Goal: Task Accomplishment & Management: Use online tool/utility

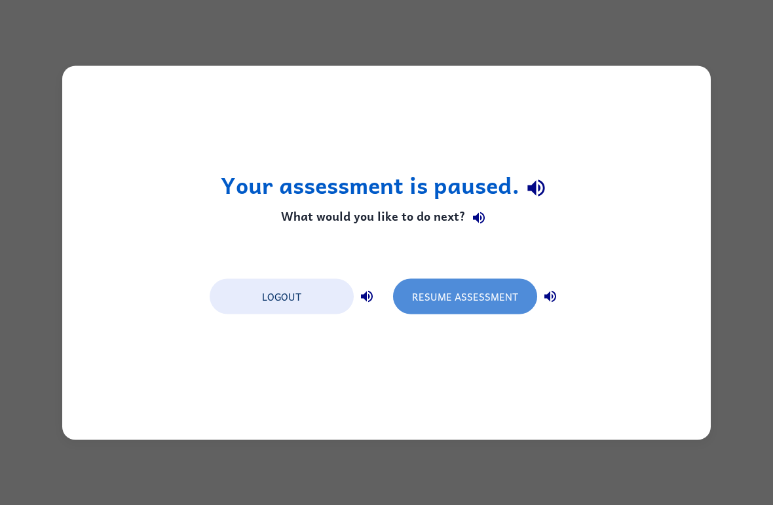
click at [487, 302] on button "Resume Assessment" at bounding box center [465, 295] width 144 height 35
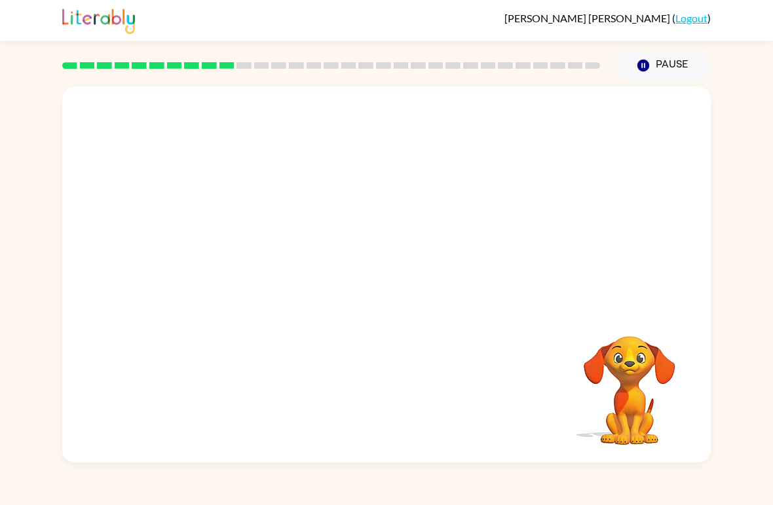
click at [651, 323] on video "Your browser must support playing .mp4 files to use Literably. Please try using…" at bounding box center [629, 381] width 131 height 131
click at [650, 322] on video "Your browser must support playing .mp4 files to use Literably. Please try using…" at bounding box center [629, 381] width 131 height 131
click at [118, 404] on div "Your browser must support playing .mp4 files to use Literably. Please try using…" at bounding box center [386, 274] width 649 height 376
click at [353, 208] on video "Your browser must support playing .mp4 files to use Literably. Please try using…" at bounding box center [386, 197] width 649 height 222
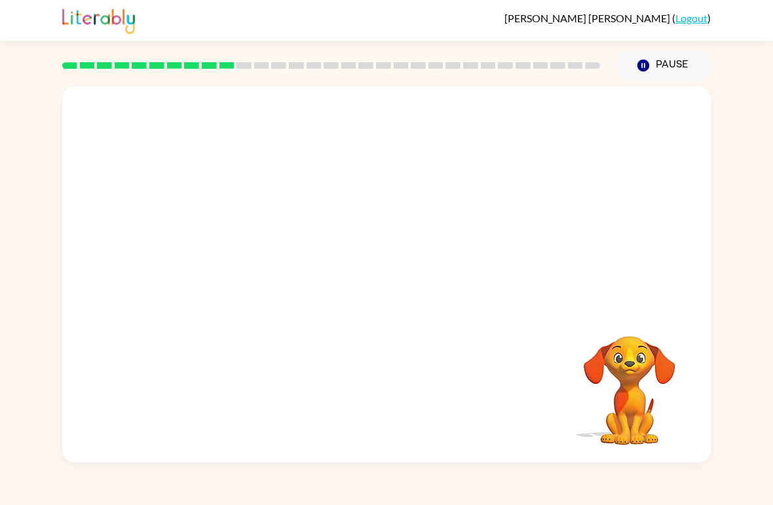
click at [350, 210] on video "Your browser must support playing .mp4 files to use Literably. Please try using…" at bounding box center [386, 197] width 649 height 222
click at [349, 210] on video "Your browser must support playing .mp4 files to use Literably. Please try using…" at bounding box center [386, 197] width 649 height 222
click at [618, 415] on video "Your browser must support playing .mp4 files to use Literably. Please try using…" at bounding box center [629, 381] width 131 height 131
click at [657, 413] on video "Your browser must support playing .mp4 files to use Literably. Please try using…" at bounding box center [629, 381] width 131 height 131
click at [627, 363] on video "Your browser must support playing .mp4 files to use Literably. Please try using…" at bounding box center [629, 381] width 131 height 131
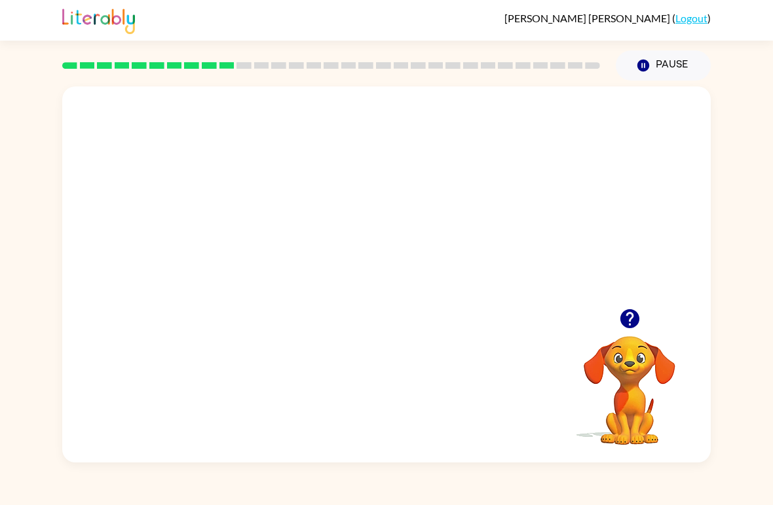
click at [626, 363] on video "Your browser must support playing .mp4 files to use Literably. Please try using…" at bounding box center [629, 381] width 131 height 131
click at [635, 322] on icon "button" at bounding box center [629, 318] width 19 height 19
click at [415, 293] on div at bounding box center [387, 281] width 84 height 48
click at [415, 292] on div at bounding box center [387, 281] width 84 height 48
click at [392, 295] on div at bounding box center [387, 281] width 84 height 48
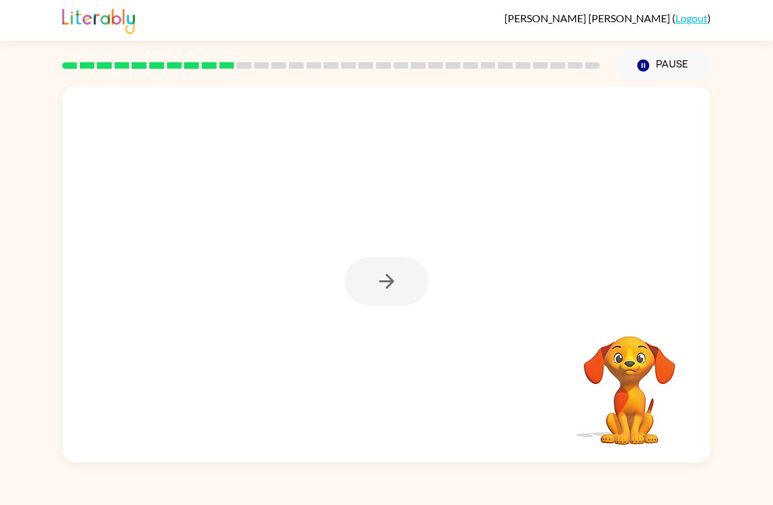
click at [390, 294] on div at bounding box center [387, 281] width 84 height 48
click at [377, 290] on div at bounding box center [387, 281] width 84 height 48
click at [365, 288] on div at bounding box center [387, 281] width 84 height 48
click at [386, 296] on div at bounding box center [387, 281] width 84 height 48
click at [412, 323] on div at bounding box center [386, 274] width 649 height 376
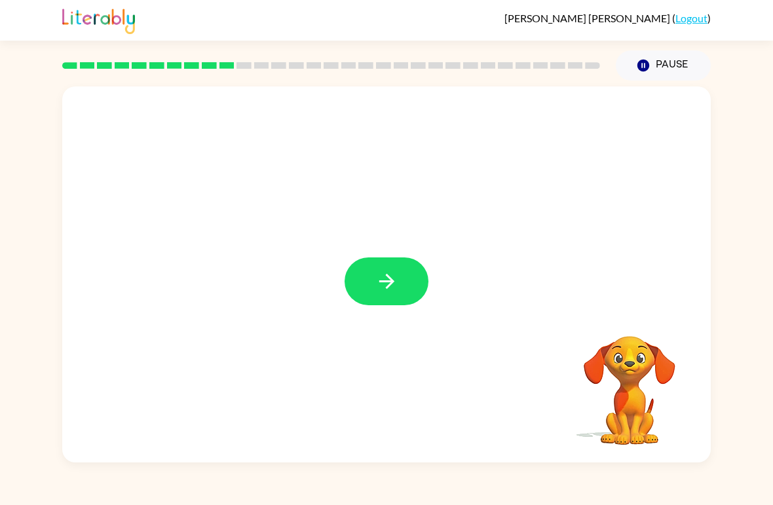
click at [414, 288] on button "button" at bounding box center [387, 281] width 84 height 48
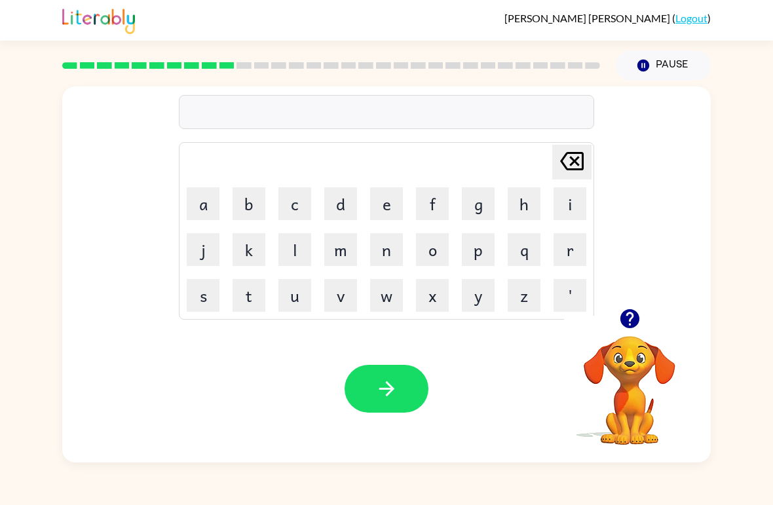
click at [481, 255] on button "p" at bounding box center [478, 249] width 33 height 33
click at [519, 208] on button "h" at bounding box center [524, 203] width 33 height 33
click at [566, 255] on button "r" at bounding box center [570, 249] width 33 height 33
click at [379, 204] on button "e" at bounding box center [386, 203] width 33 height 33
click at [213, 290] on button "s" at bounding box center [203, 295] width 33 height 33
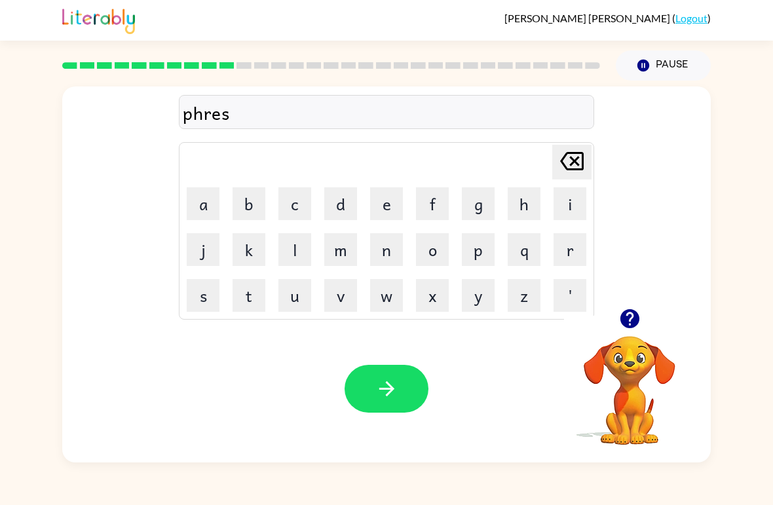
click at [301, 205] on button "c" at bounding box center [294, 203] width 33 height 33
click at [516, 213] on button "h" at bounding box center [524, 203] width 33 height 33
click at [432, 253] on button "o" at bounding box center [432, 249] width 33 height 33
click at [431, 248] on button "o" at bounding box center [432, 249] width 33 height 33
click at [297, 247] on button "l" at bounding box center [294, 249] width 33 height 33
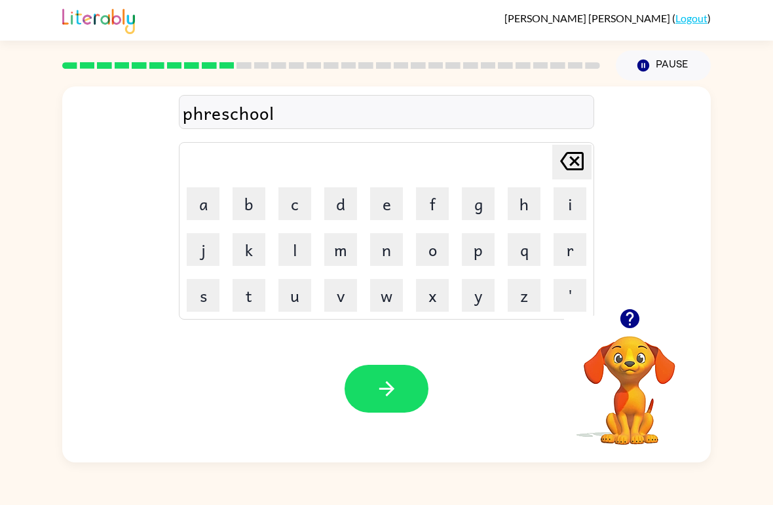
click at [393, 388] on icon "button" at bounding box center [386, 388] width 15 height 15
click at [646, 321] on button "button" at bounding box center [629, 318] width 33 height 33
click at [297, 219] on button "c" at bounding box center [294, 203] width 33 height 33
click at [571, 247] on button "r" at bounding box center [570, 249] width 33 height 33
click at [206, 212] on button "a" at bounding box center [203, 203] width 33 height 33
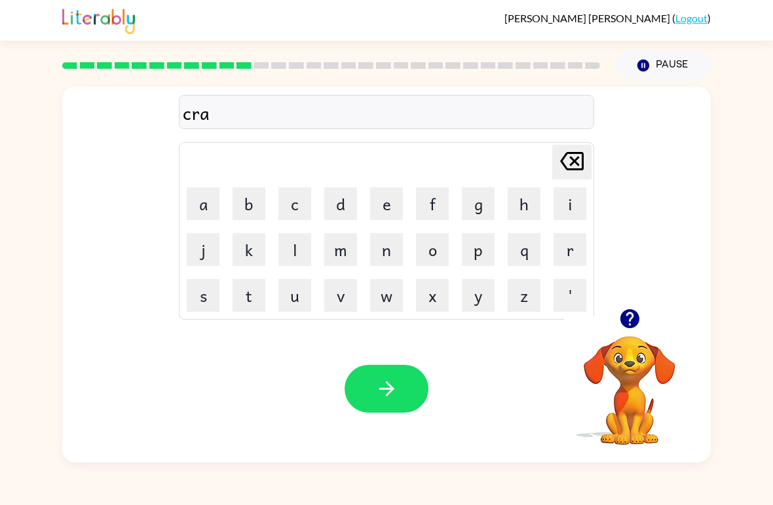
click at [426, 197] on button "f" at bounding box center [432, 203] width 33 height 33
click at [245, 291] on button "t" at bounding box center [249, 295] width 33 height 33
click at [377, 198] on button "e" at bounding box center [386, 203] width 33 height 33
click at [342, 209] on button "d" at bounding box center [340, 203] width 33 height 33
click at [415, 404] on button "button" at bounding box center [387, 389] width 84 height 48
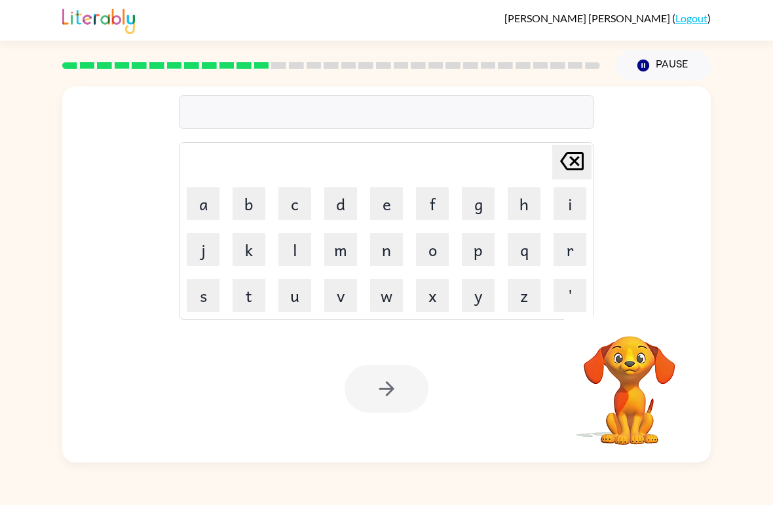
click at [348, 201] on button "d" at bounding box center [340, 203] width 33 height 33
click at [557, 209] on button "i" at bounding box center [570, 203] width 33 height 33
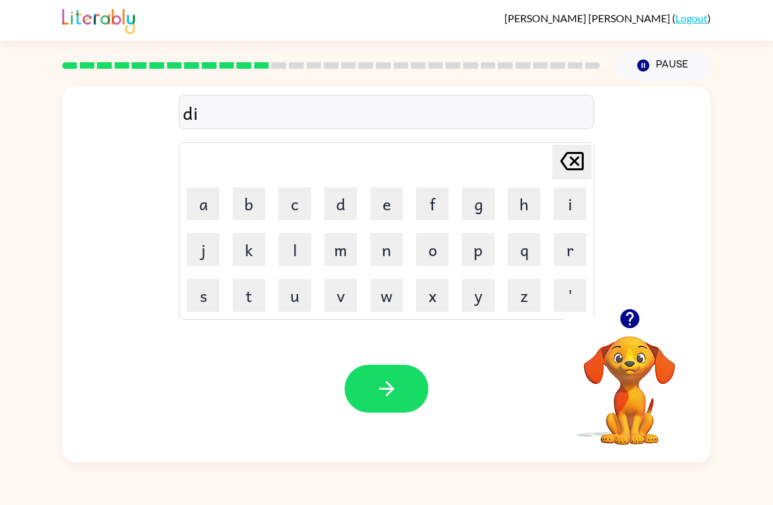
click at [295, 206] on button "c" at bounding box center [294, 203] width 33 height 33
click at [235, 298] on button "t" at bounding box center [249, 295] width 33 height 33
click at [205, 212] on button "a" at bounding box center [203, 203] width 33 height 33
click at [244, 293] on button "t" at bounding box center [249, 295] width 33 height 33
click at [376, 206] on button "e" at bounding box center [386, 203] width 33 height 33
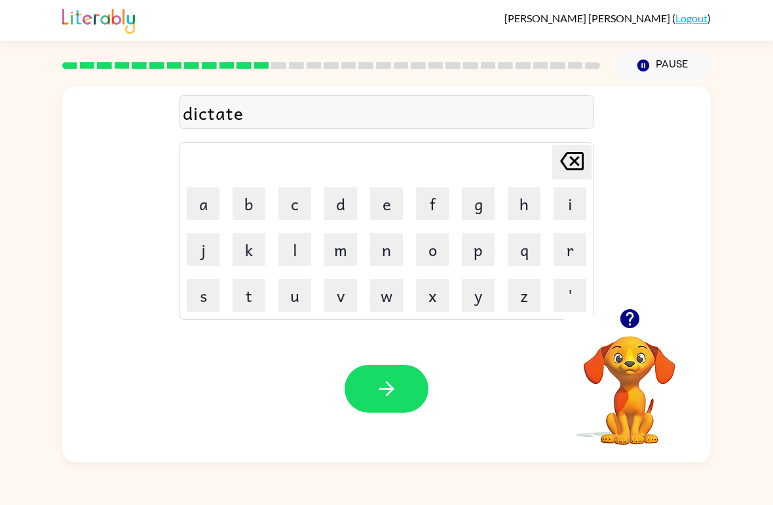
click at [404, 390] on button "button" at bounding box center [387, 389] width 84 height 48
click at [474, 248] on button "p" at bounding box center [478, 249] width 33 height 33
click at [201, 207] on button "a" at bounding box center [203, 203] width 33 height 33
click at [565, 203] on button "i" at bounding box center [570, 203] width 33 height 33
click at [631, 334] on button "button" at bounding box center [629, 318] width 33 height 33
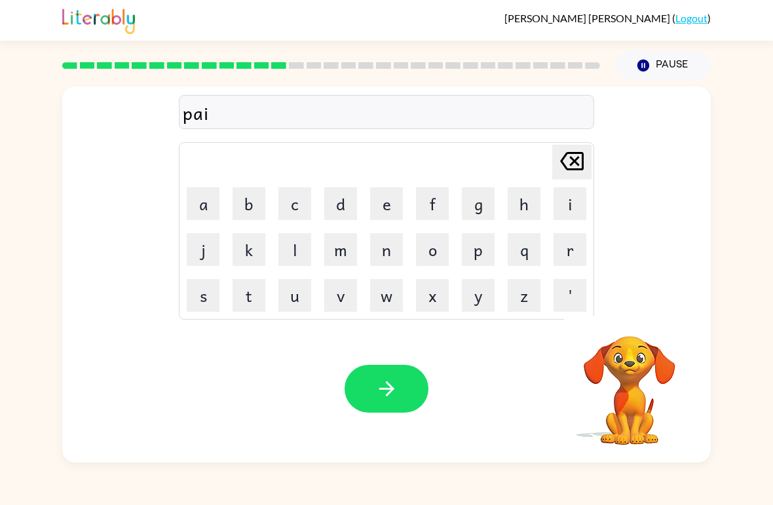
click at [337, 252] on button "m" at bounding box center [340, 249] width 33 height 33
click at [380, 199] on button "e" at bounding box center [386, 203] width 33 height 33
click at [385, 253] on button "n" at bounding box center [386, 249] width 33 height 33
click at [246, 291] on button "t" at bounding box center [249, 295] width 33 height 33
click at [637, 318] on icon "button" at bounding box center [629, 318] width 19 height 19
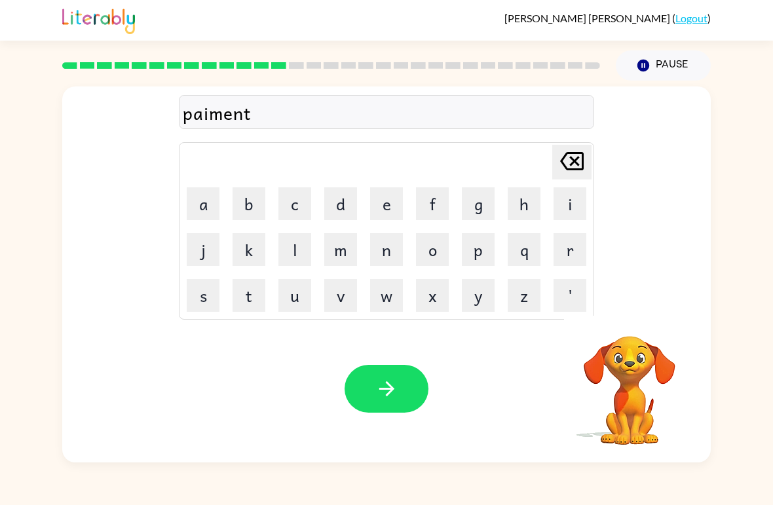
click at [388, 391] on icon "button" at bounding box center [386, 388] width 23 height 23
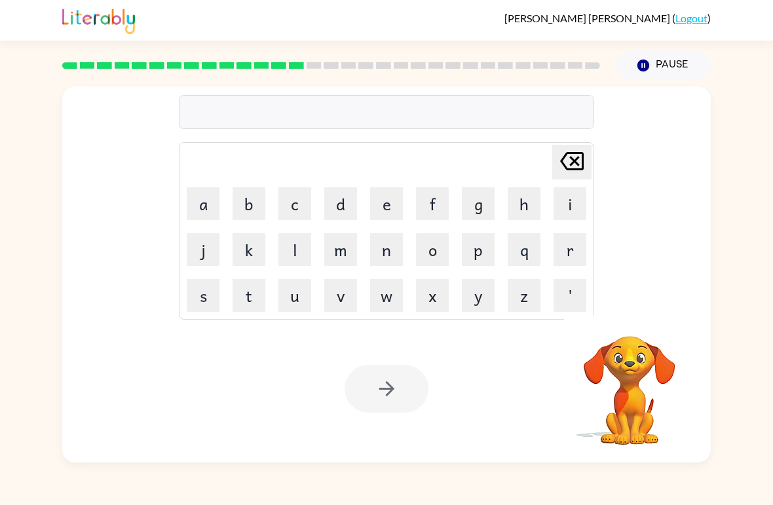
click at [342, 242] on button "m" at bounding box center [340, 249] width 33 height 33
click at [207, 204] on button "a" at bounding box center [203, 203] width 33 height 33
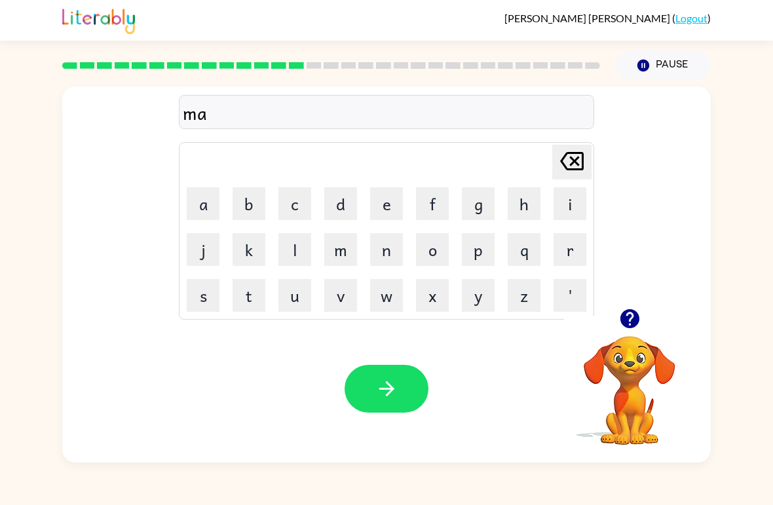
click at [565, 211] on button "i" at bounding box center [570, 203] width 33 height 33
click at [208, 255] on button "j" at bounding box center [203, 249] width 33 height 33
click at [636, 310] on icon "button" at bounding box center [629, 318] width 23 height 23
click at [431, 249] on button "o" at bounding box center [432, 249] width 33 height 33
click at [563, 250] on button "r" at bounding box center [570, 249] width 33 height 33
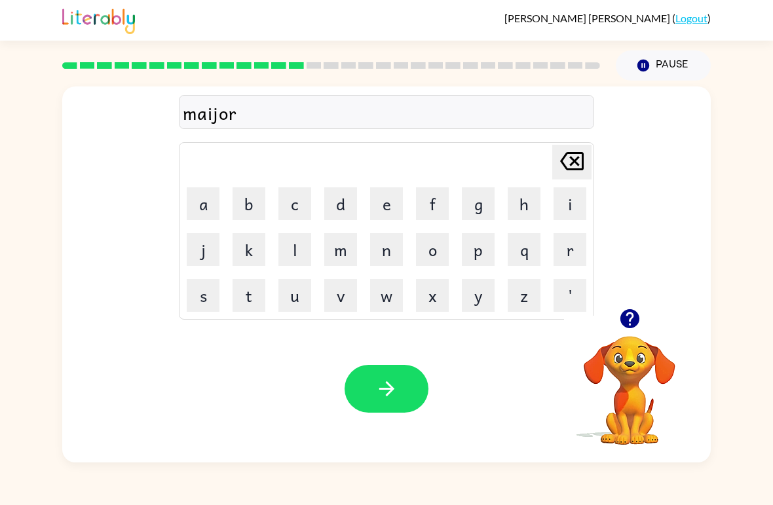
click at [406, 385] on button "button" at bounding box center [387, 389] width 84 height 48
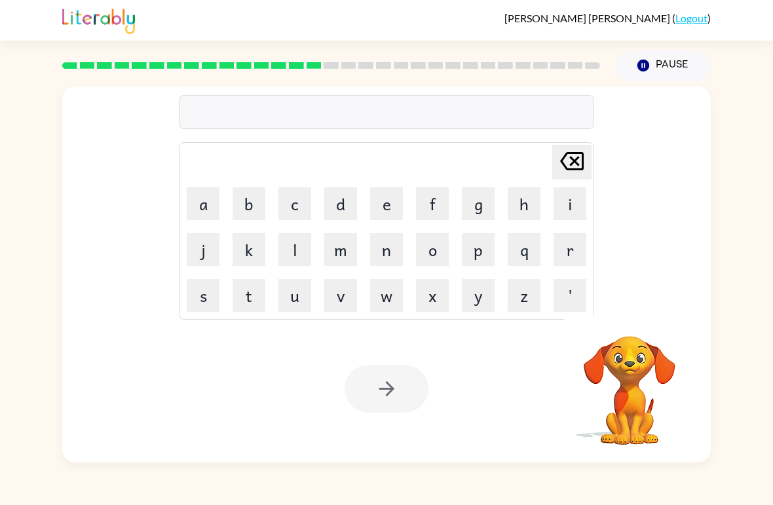
click at [200, 296] on button "s" at bounding box center [203, 295] width 33 height 33
click at [470, 248] on button "p" at bounding box center [478, 249] width 33 height 33
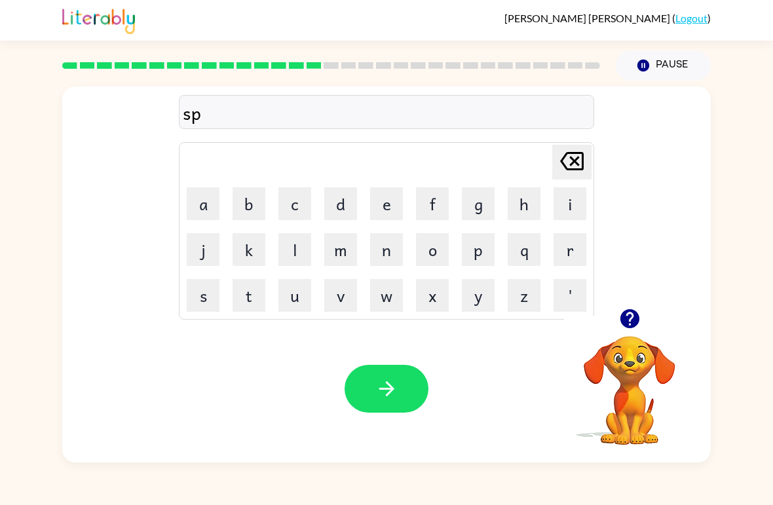
click at [204, 204] on button "a" at bounding box center [203, 203] width 33 height 33
click at [569, 252] on button "r" at bounding box center [570, 249] width 33 height 33
click at [257, 251] on button "k" at bounding box center [249, 249] width 33 height 33
click at [404, 385] on button "button" at bounding box center [387, 389] width 84 height 48
click at [472, 254] on button "p" at bounding box center [478, 249] width 33 height 33
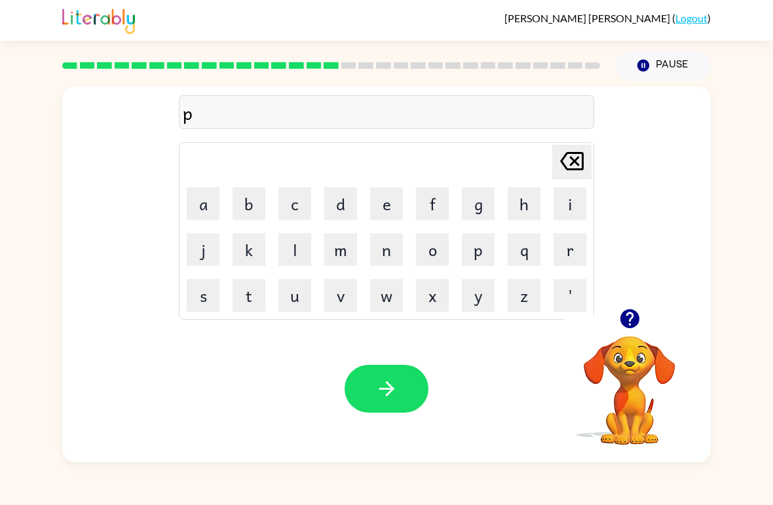
click at [198, 200] on button "a" at bounding box center [203, 203] width 33 height 33
click at [431, 257] on button "o" at bounding box center [432, 249] width 33 height 33
click at [286, 256] on button "l" at bounding box center [294, 249] width 33 height 33
click at [572, 166] on icon "[PERSON_NAME] last character input" at bounding box center [571, 160] width 31 height 31
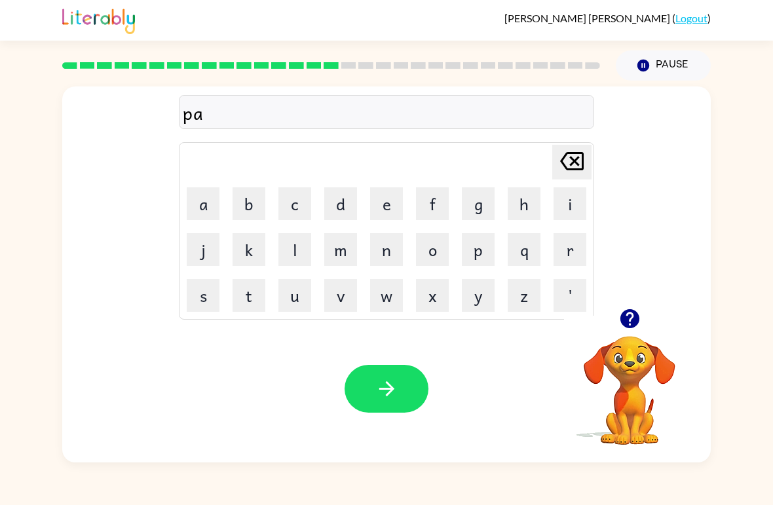
click at [580, 162] on icon "[PERSON_NAME] last character input" at bounding box center [571, 160] width 31 height 31
click at [210, 219] on button "a" at bounding box center [203, 203] width 33 height 33
click at [290, 289] on button "u" at bounding box center [294, 295] width 33 height 33
click at [299, 253] on button "l" at bounding box center [294, 249] width 33 height 33
click at [411, 383] on button "button" at bounding box center [387, 389] width 84 height 48
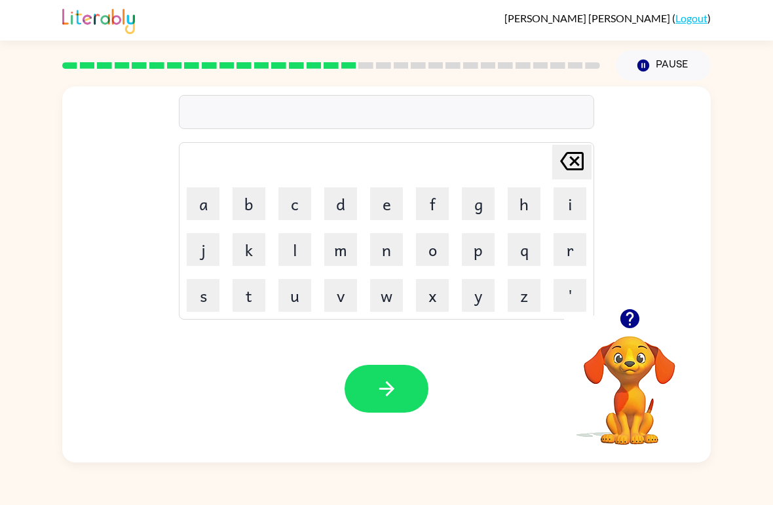
click at [214, 291] on button "s" at bounding box center [203, 295] width 33 height 33
click at [477, 243] on button "p" at bounding box center [478, 249] width 33 height 33
click at [559, 210] on button "i" at bounding box center [570, 203] width 33 height 33
click at [393, 250] on button "n" at bounding box center [386, 249] width 33 height 33
click at [392, 250] on button "n" at bounding box center [386, 249] width 33 height 33
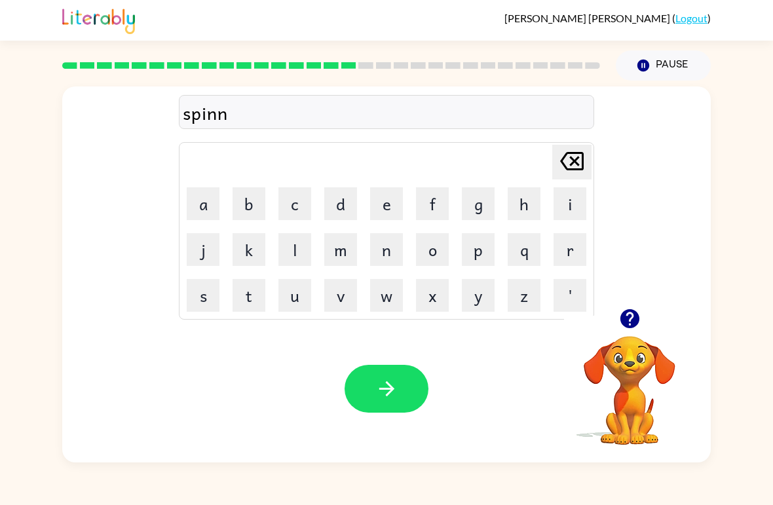
click at [562, 209] on button "i" at bounding box center [570, 203] width 33 height 33
click at [386, 249] on button "n" at bounding box center [386, 249] width 33 height 33
click at [471, 209] on button "g" at bounding box center [478, 203] width 33 height 33
click at [411, 380] on button "button" at bounding box center [387, 389] width 84 height 48
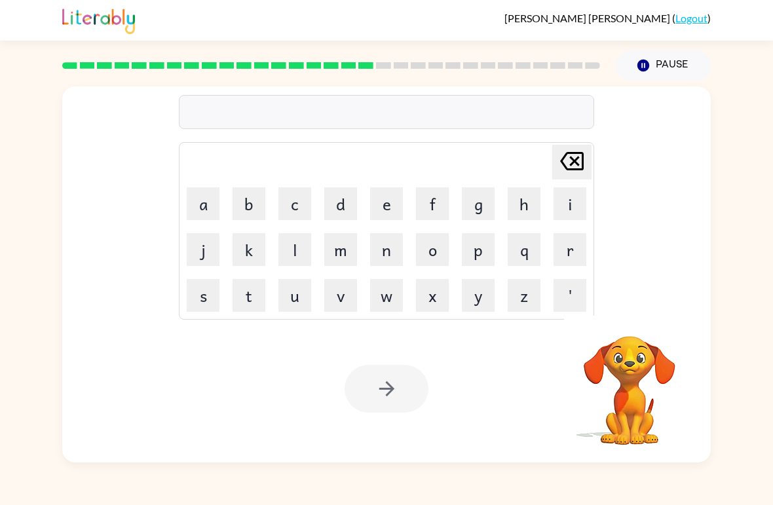
click at [643, 330] on video "Your browser must support playing .mp4 files to use Literably. Please try using…" at bounding box center [629, 381] width 131 height 131
click at [480, 197] on button "g" at bounding box center [478, 203] width 33 height 33
click at [555, 259] on button "r" at bounding box center [570, 249] width 33 height 33
click at [199, 208] on button "a" at bounding box center [203, 203] width 33 height 33
click at [387, 254] on button "n" at bounding box center [386, 249] width 33 height 33
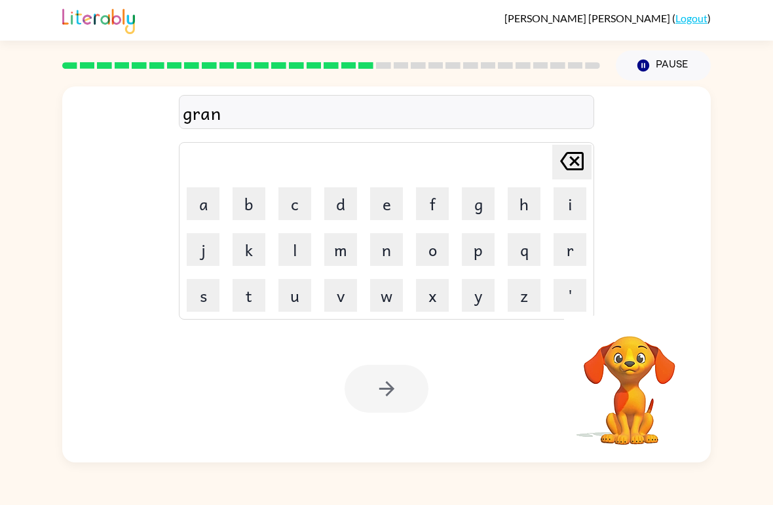
click at [342, 208] on button "d" at bounding box center [340, 203] width 33 height 33
click at [632, 319] on video "Your browser must support playing .mp4 files to use Literably. Please try using…" at bounding box center [629, 381] width 131 height 131
click at [612, 380] on video "Your browser must support playing .mp4 files to use Literably. Please try using…" at bounding box center [629, 381] width 131 height 131
click at [637, 363] on video "Your browser must support playing .mp4 files to use Literably. Please try using…" at bounding box center [629, 381] width 131 height 131
click at [636, 362] on video "Your browser must support playing .mp4 files to use Literably. Please try using…" at bounding box center [629, 381] width 131 height 131
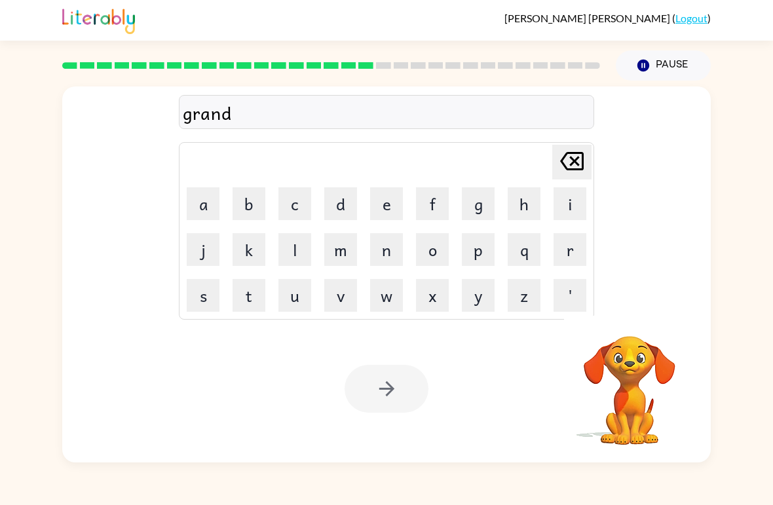
click at [475, 252] on button "p" at bounding box center [478, 249] width 33 height 33
click at [385, 208] on button "e" at bounding box center [386, 203] width 33 height 33
click at [209, 210] on button "a" at bounding box center [203, 203] width 33 height 33
click at [208, 293] on button "s" at bounding box center [203, 295] width 33 height 33
click at [249, 295] on button "t" at bounding box center [249, 295] width 33 height 33
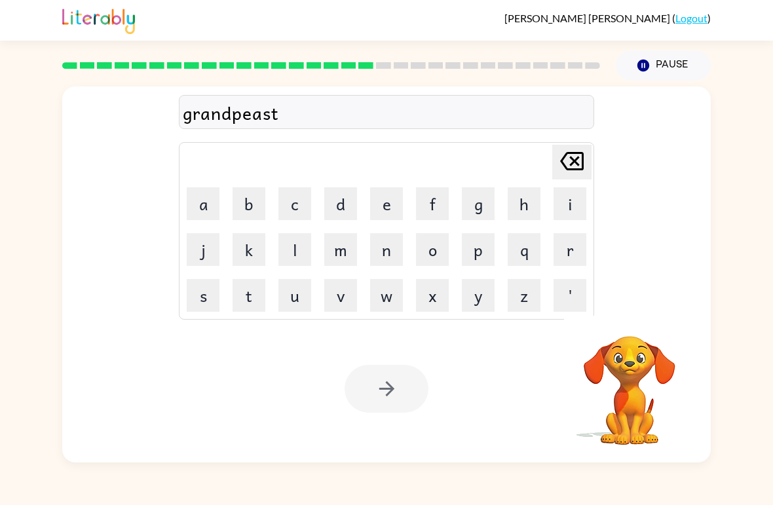
click at [406, 393] on div at bounding box center [387, 389] width 84 height 48
click at [460, 434] on div "Your browser must support playing .mp4 files to use Literably. Please try using…" at bounding box center [386, 388] width 649 height 147
click at [561, 453] on div "Your browser must support playing .mp4 files to use Literably. Please try using…" at bounding box center [386, 388] width 649 height 147
click at [609, 404] on video "Your browser must support playing .mp4 files to use Literably. Please try using…" at bounding box center [629, 381] width 131 height 131
click at [658, 398] on video "Your browser must support playing .mp4 files to use Literably. Please try using…" at bounding box center [629, 381] width 131 height 131
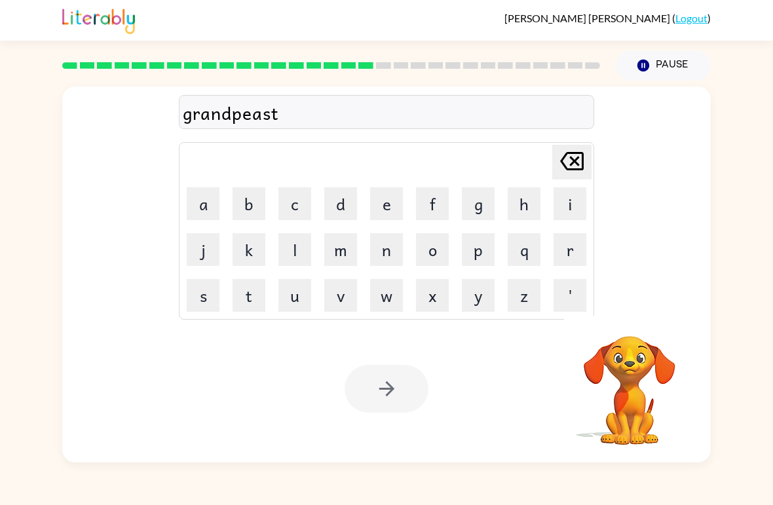
click at [657, 397] on video "Your browser must support playing .mp4 files to use Literably. Please try using…" at bounding box center [629, 381] width 131 height 131
click at [656, 413] on video "Your browser must support playing .mp4 files to use Literably. Please try using…" at bounding box center [629, 381] width 131 height 131
click at [656, 412] on video "Your browser must support playing .mp4 files to use Literably. Please try using…" at bounding box center [629, 381] width 131 height 131
click at [303, 120] on div "grandpeast" at bounding box center [386, 113] width 407 height 28
click at [388, 383] on div at bounding box center [387, 389] width 84 height 48
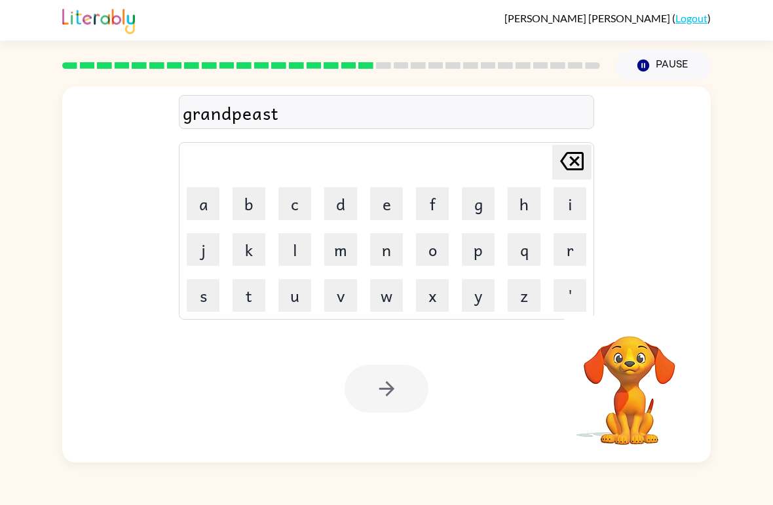
click at [414, 405] on div at bounding box center [387, 389] width 84 height 48
click at [620, 404] on video "Your browser must support playing .mp4 files to use Literably. Please try using…" at bounding box center [629, 381] width 131 height 131
